Goal: Check status: Check status

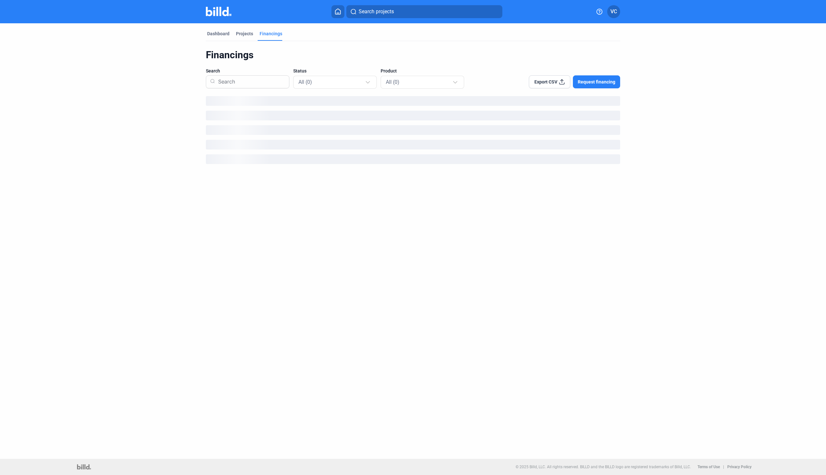
click at [216, 29] on mat-tab-group "Dashboard Projects Financings Financings Search Status All (0) Product All (0) …" at bounding box center [413, 96] width 414 height 146
click at [215, 35] on div "Dashboard" at bounding box center [218, 33] width 22 height 6
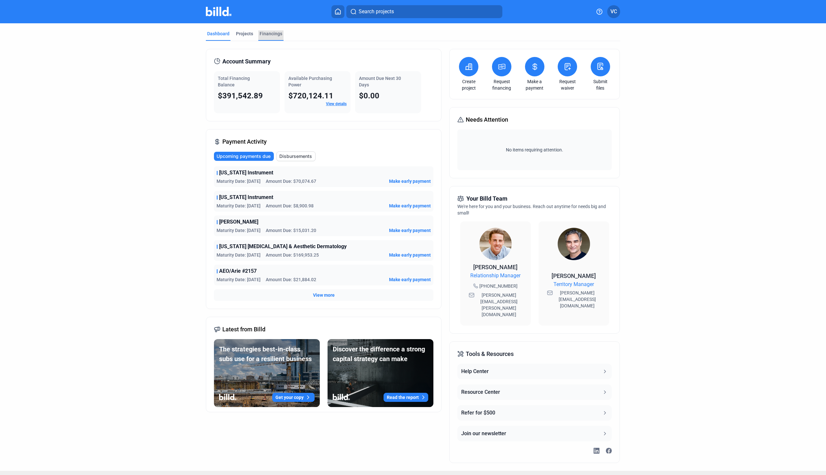
click at [273, 31] on div "Financings" at bounding box center [270, 33] width 23 height 6
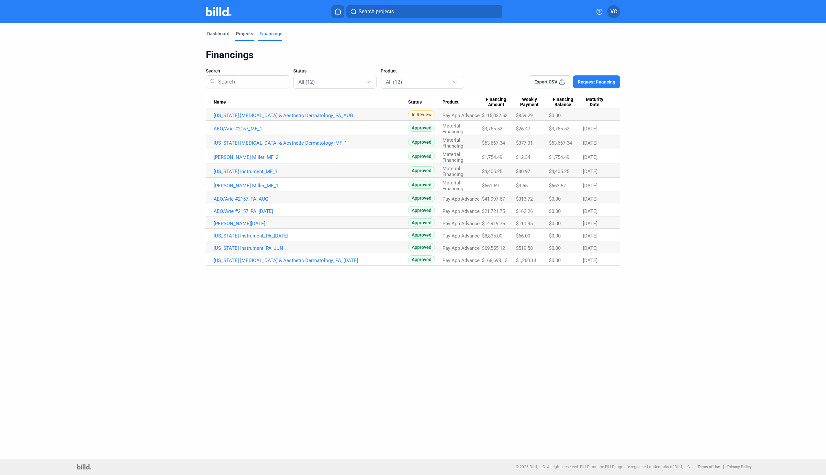
click at [243, 31] on div "Projects" at bounding box center [244, 33] width 17 height 6
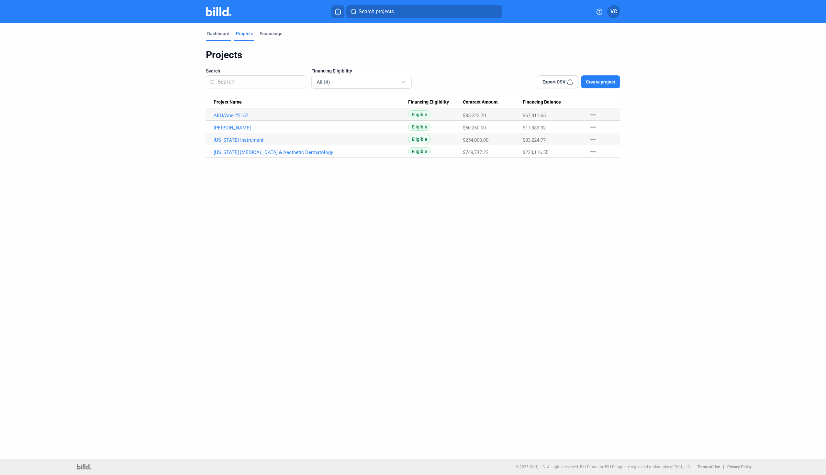
click at [218, 35] on div "Dashboard" at bounding box center [218, 33] width 22 height 6
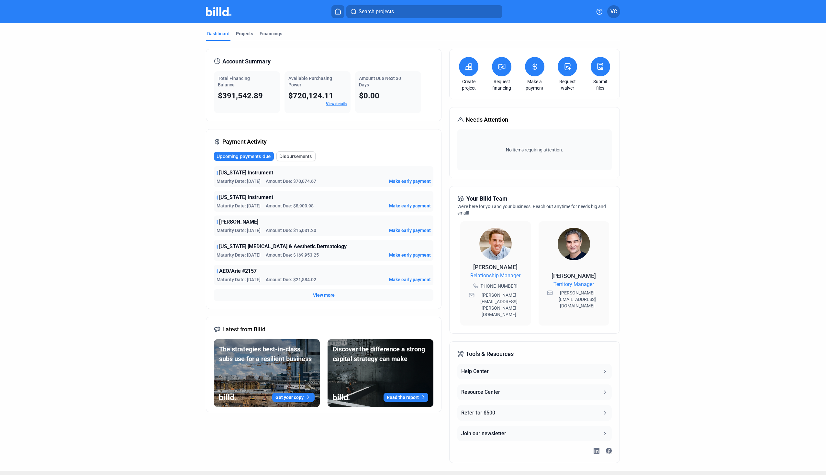
click at [339, 105] on link "View details" at bounding box center [336, 104] width 21 height 5
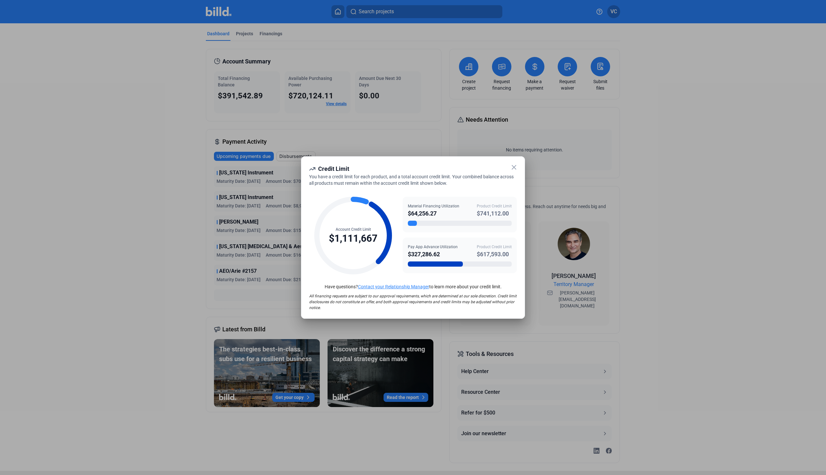
click at [512, 165] on icon at bounding box center [514, 167] width 8 height 8
